Goal: Find specific page/section: Find specific page/section

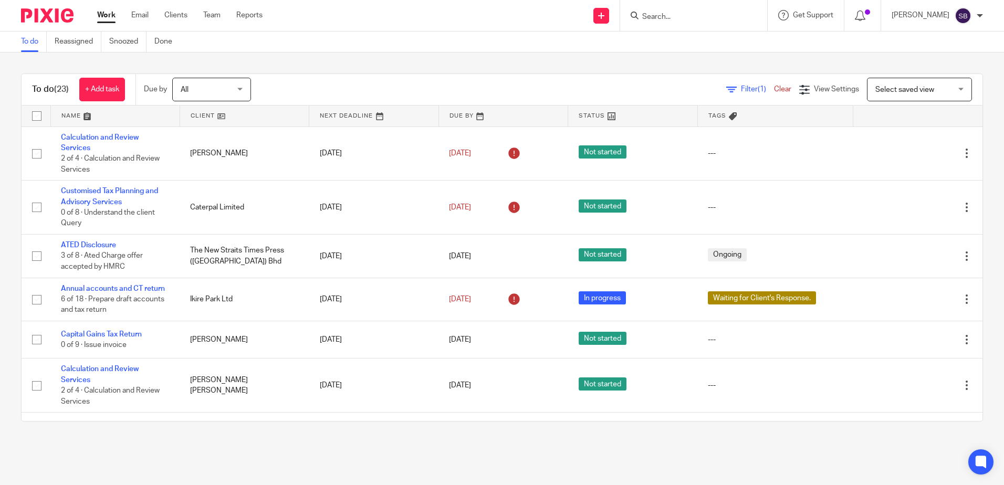
click at [693, 10] on form at bounding box center [697, 15] width 112 height 13
click at [689, 20] on input "Search" at bounding box center [688, 17] width 95 height 9
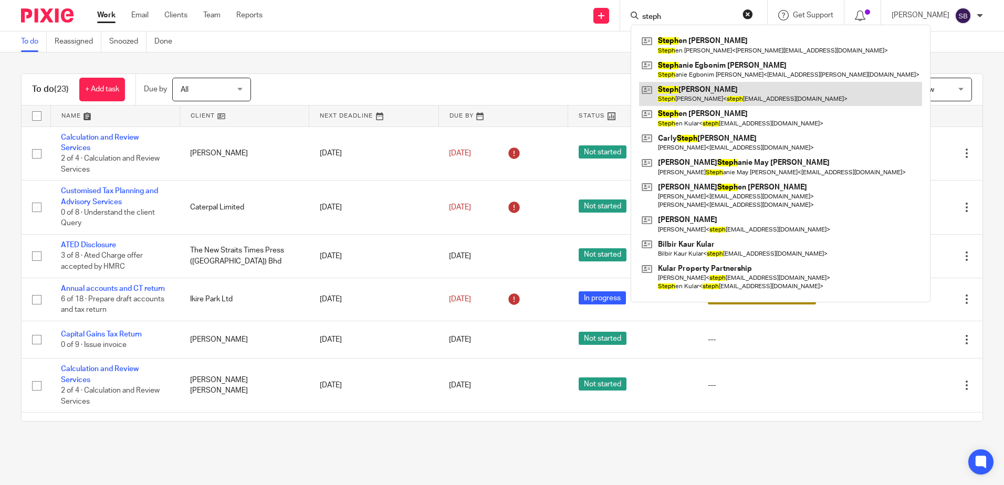
type input "steph"
click at [720, 97] on link at bounding box center [780, 94] width 283 height 24
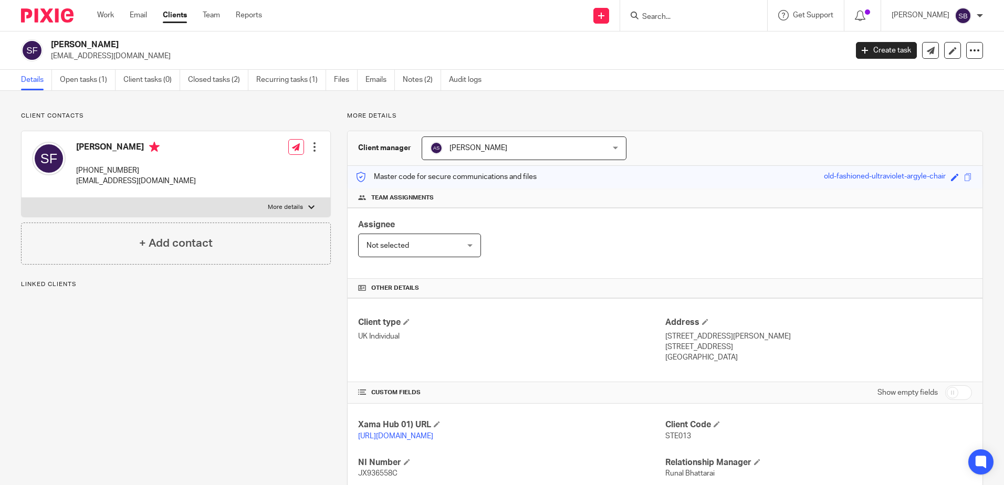
click at [92, 80] on link "Open tasks (1)" at bounding box center [88, 80] width 56 height 20
drag, startPoint x: 792, startPoint y: 348, endPoint x: 757, endPoint y: 348, distance: 34.1
click at [757, 348] on p "Cambridge, Cambridgeshire, CB25 0EF" at bounding box center [819, 347] width 307 height 11
copy p "CB25 0EF"
